Goal: Find specific page/section: Find specific page/section

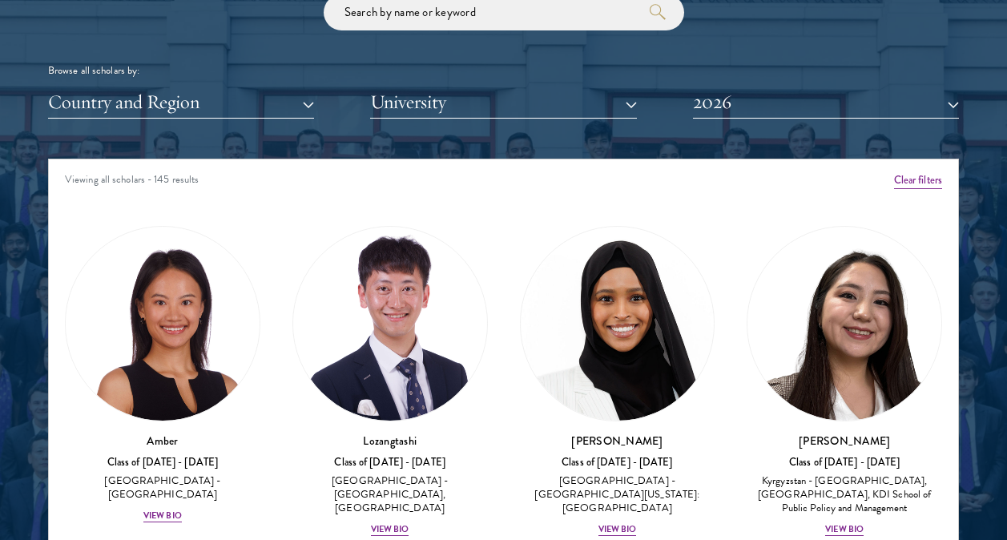
scroll to position [1843, 0]
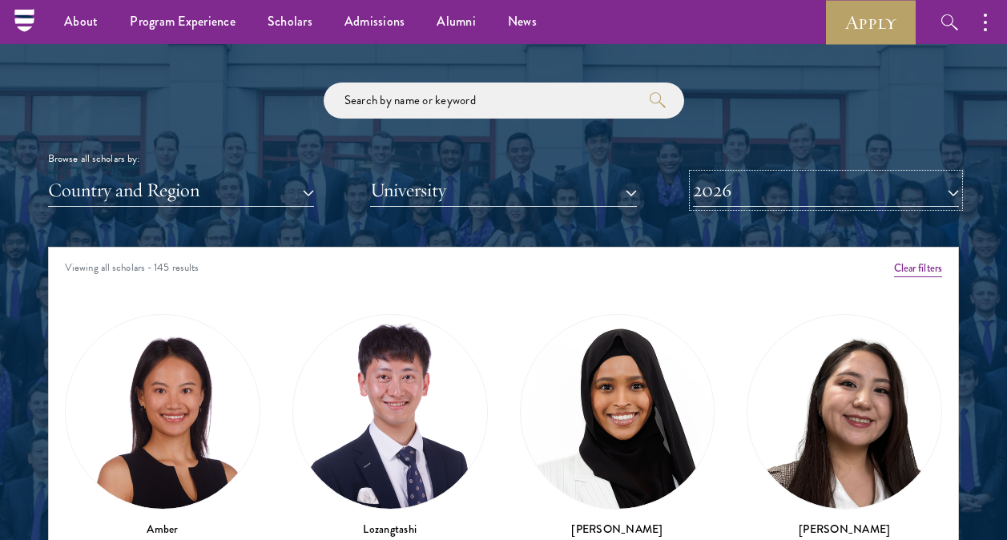
click at [706, 179] on button "2026" at bounding box center [826, 190] width 266 height 33
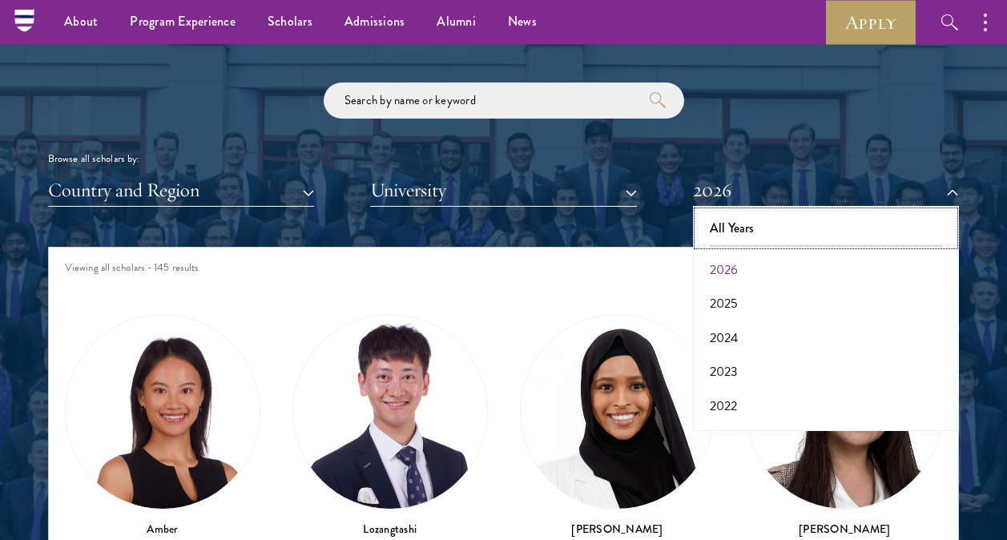
click at [737, 220] on button "All Years" at bounding box center [826, 229] width 256 height 34
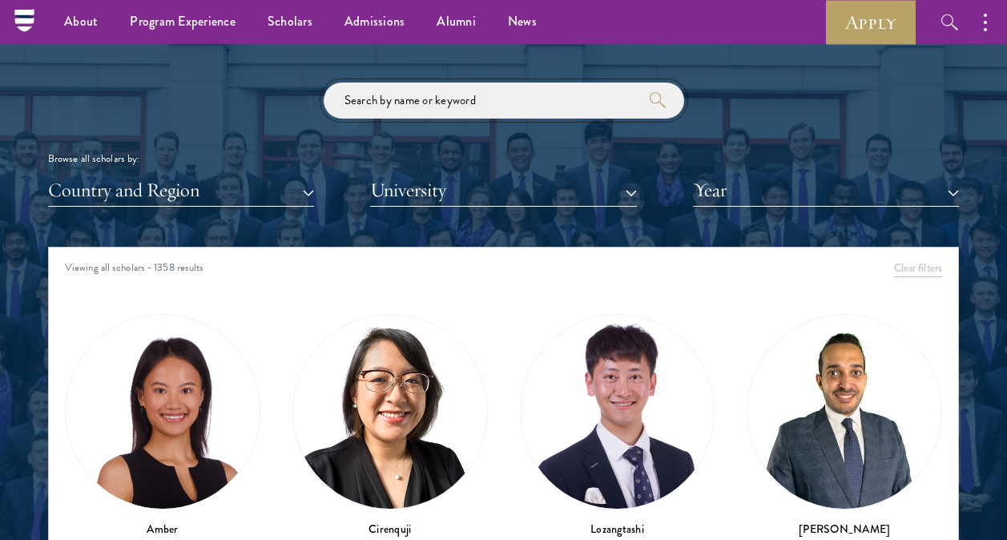
click at [506, 97] on input "search" at bounding box center [504, 101] width 361 height 36
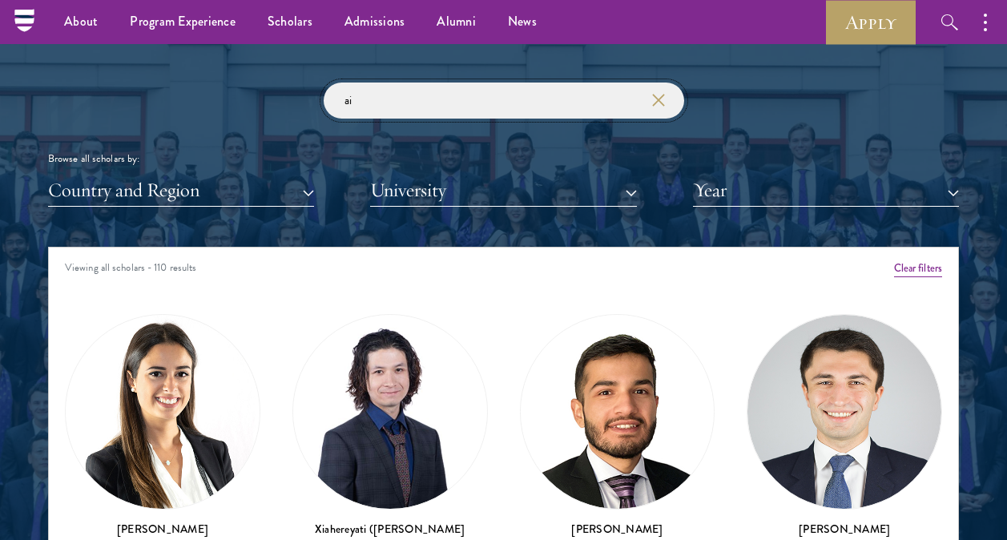
type input "a"
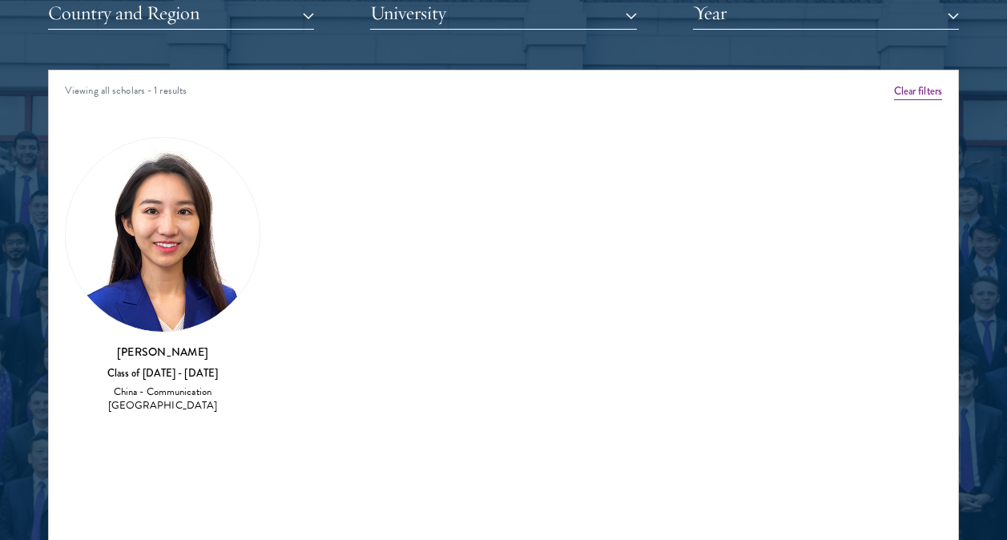
scroll to position [2003, 0]
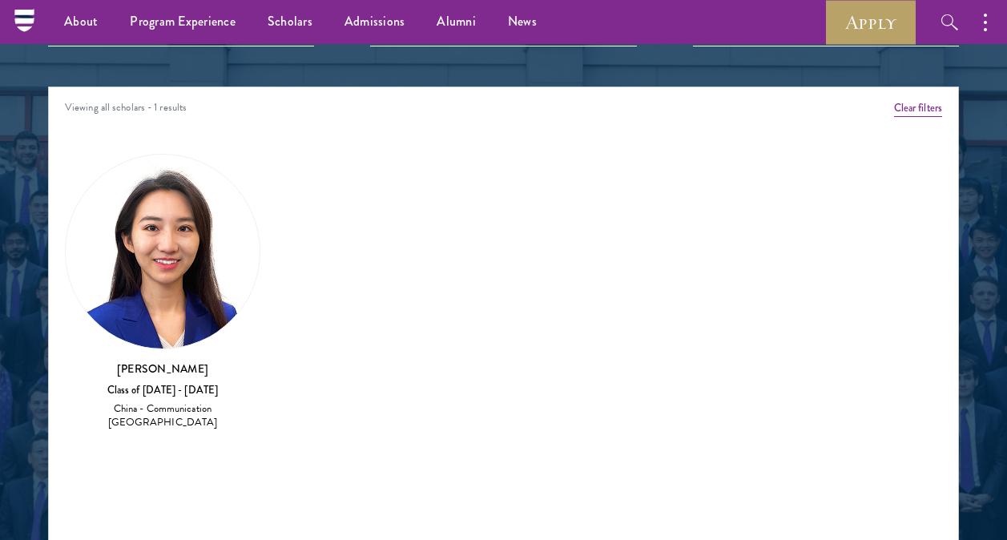
type input "aiping"
drag, startPoint x: 134, startPoint y: 368, endPoint x: 211, endPoint y: 369, distance: 76.9
click at [211, 369] on h3 "[PERSON_NAME]" at bounding box center [163, 369] width 196 height 16
copy h3 "[PERSON_NAME]"
